Goal: Transaction & Acquisition: Purchase product/service

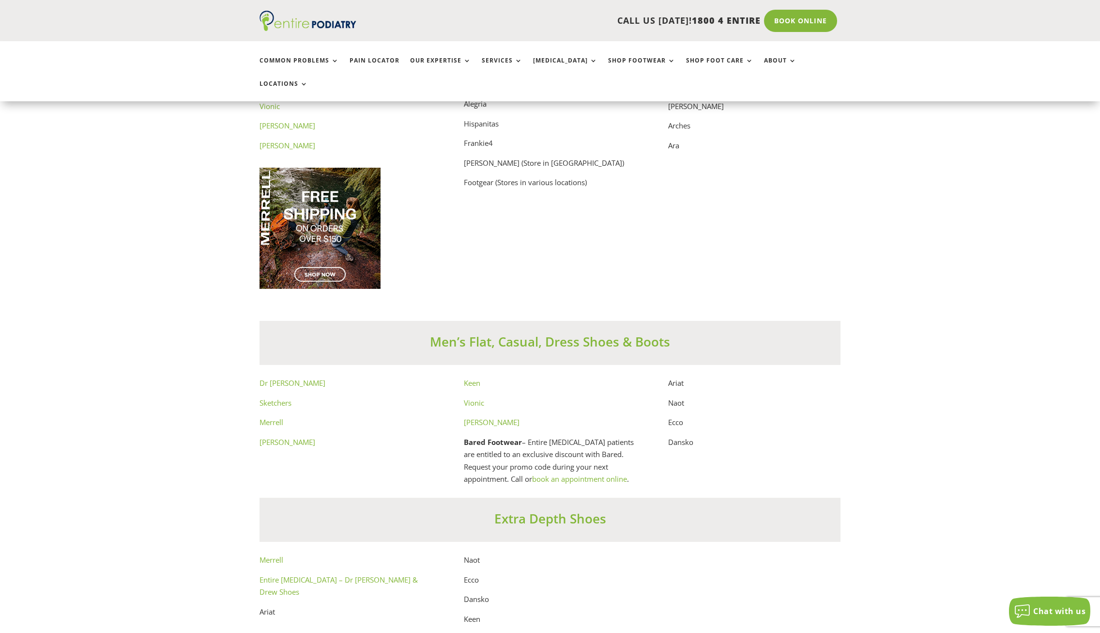
scroll to position [5075, 0]
click at [678, 378] on p "Ariat" at bounding box center [754, 388] width 172 height 20
copy p "Ariat"
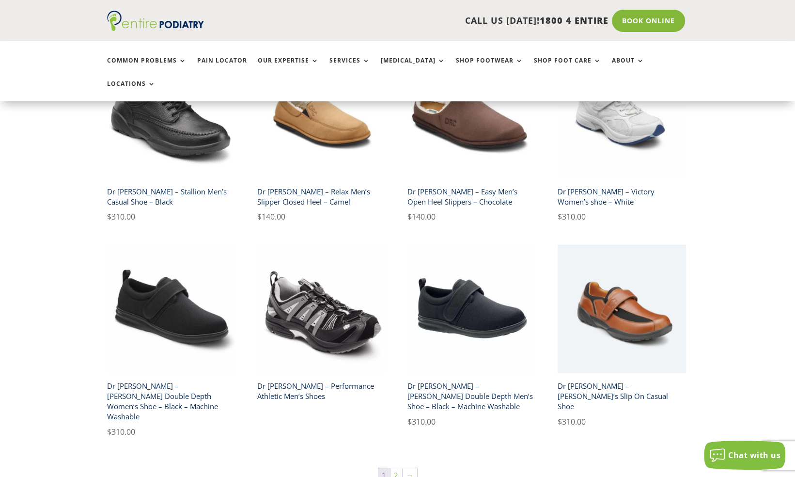
scroll to position [1504, 0]
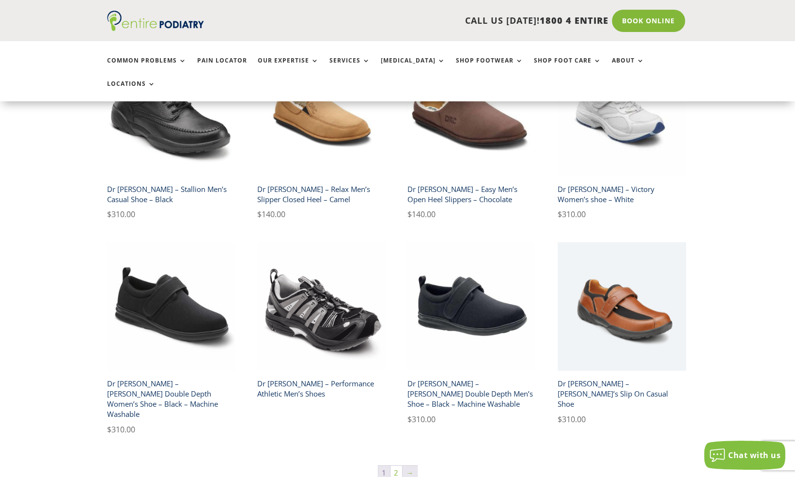
click at [406, 465] on link "→" at bounding box center [409, 472] width 15 height 15
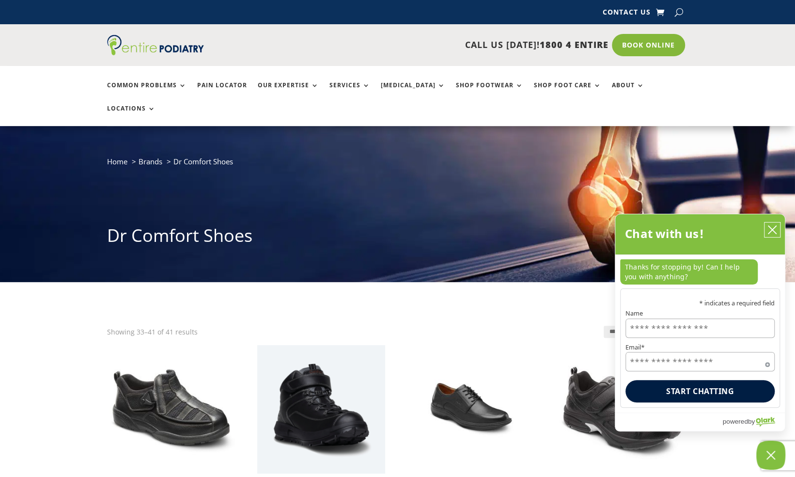
click at [769, 230] on icon "close chatbox" at bounding box center [772, 230] width 10 height 10
